Goal: Task Accomplishment & Management: Use online tool/utility

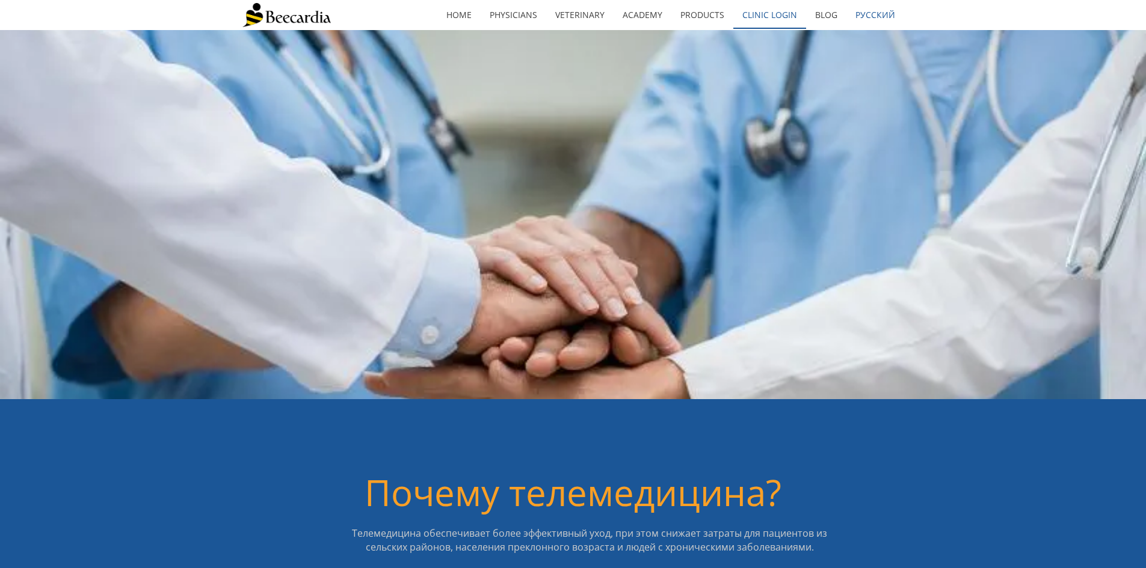
click at [750, 11] on link "Clinic Login" at bounding box center [769, 15] width 73 height 28
click at [735, 12] on link "Clinic Login" at bounding box center [769, 15] width 73 height 28
click at [779, 19] on link "Clinic Login" at bounding box center [769, 15] width 73 height 28
